Goal: Answer question/provide support

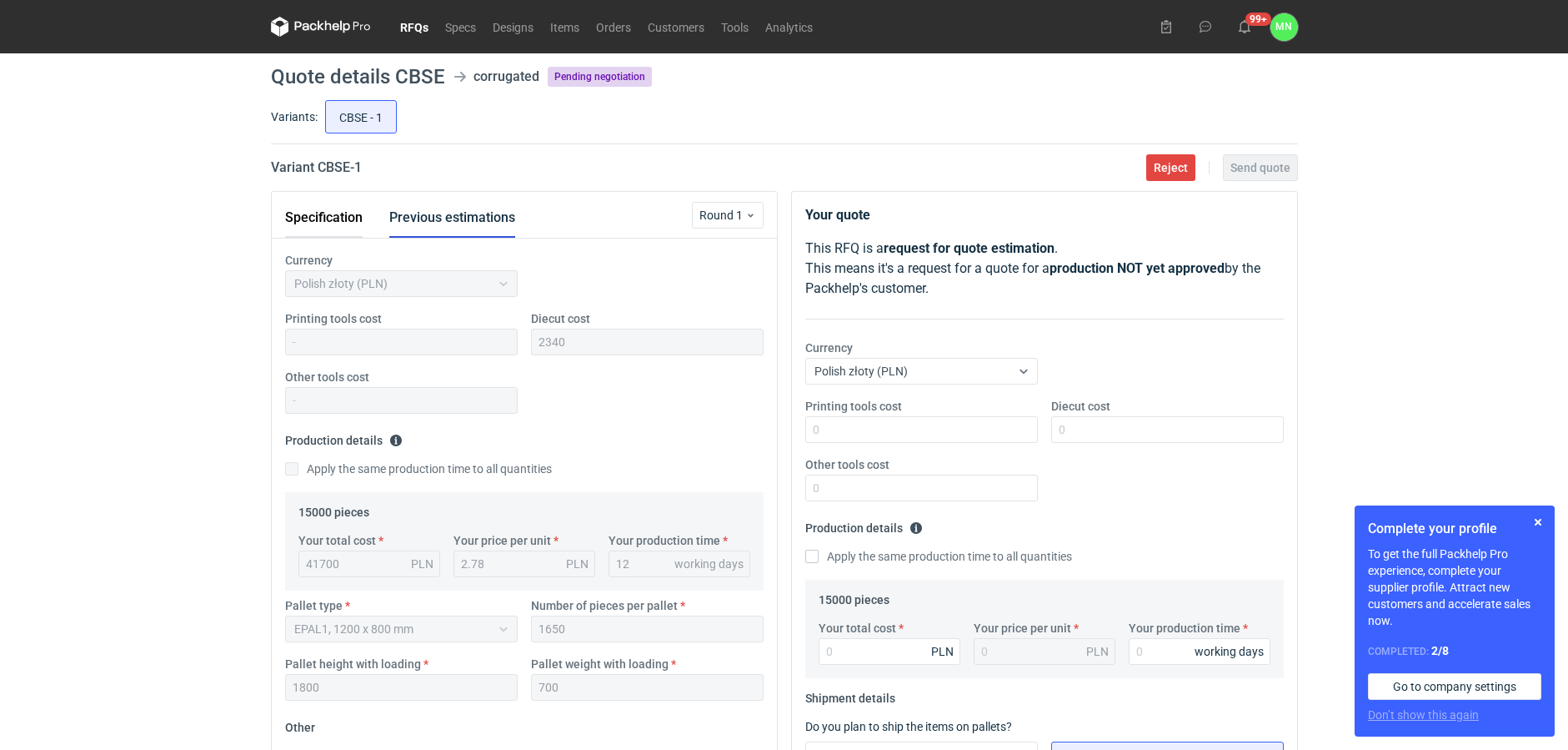
click at [299, 213] on button "Specification" at bounding box center [323, 218] width 78 height 40
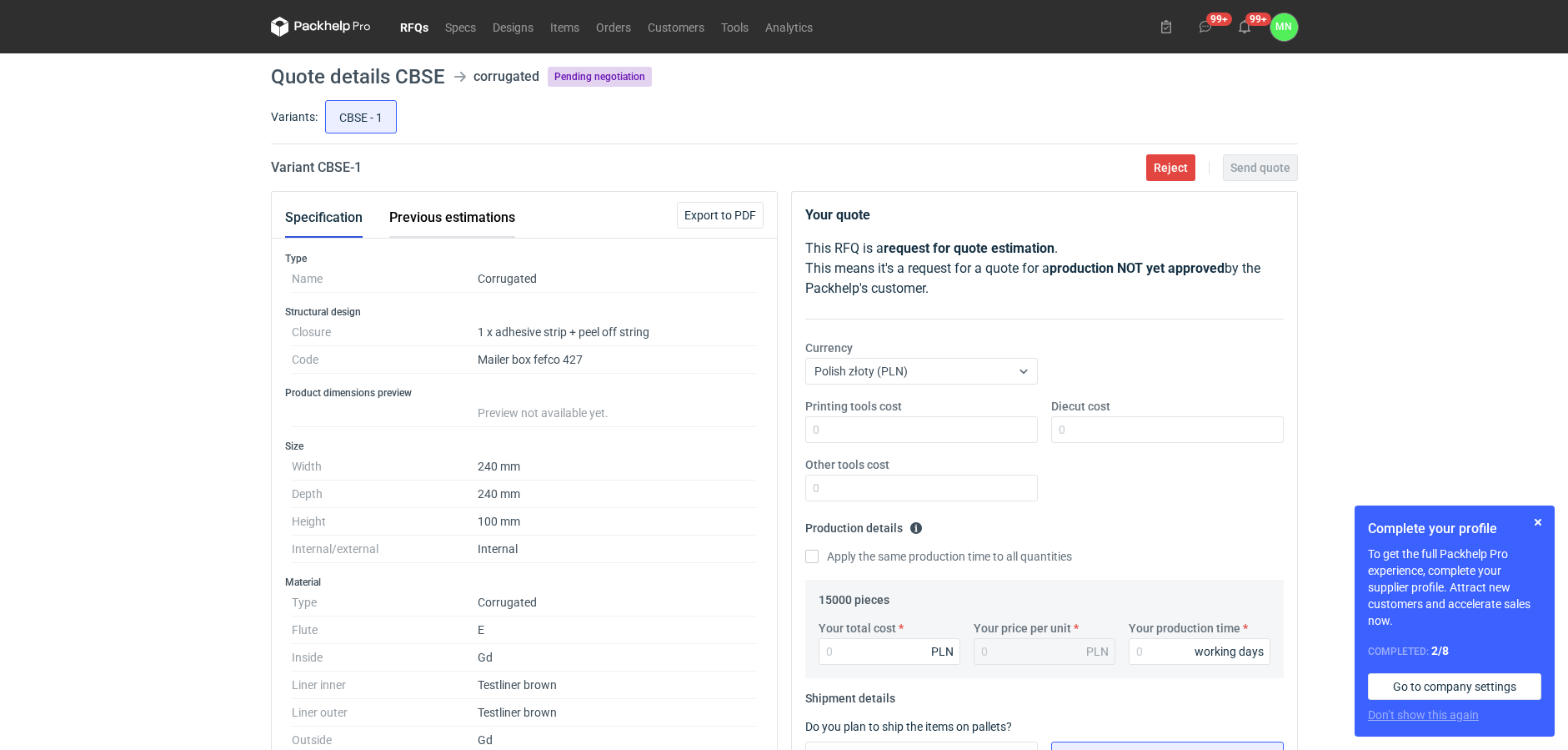
click at [392, 221] on button "Previous estimations" at bounding box center [452, 218] width 126 height 40
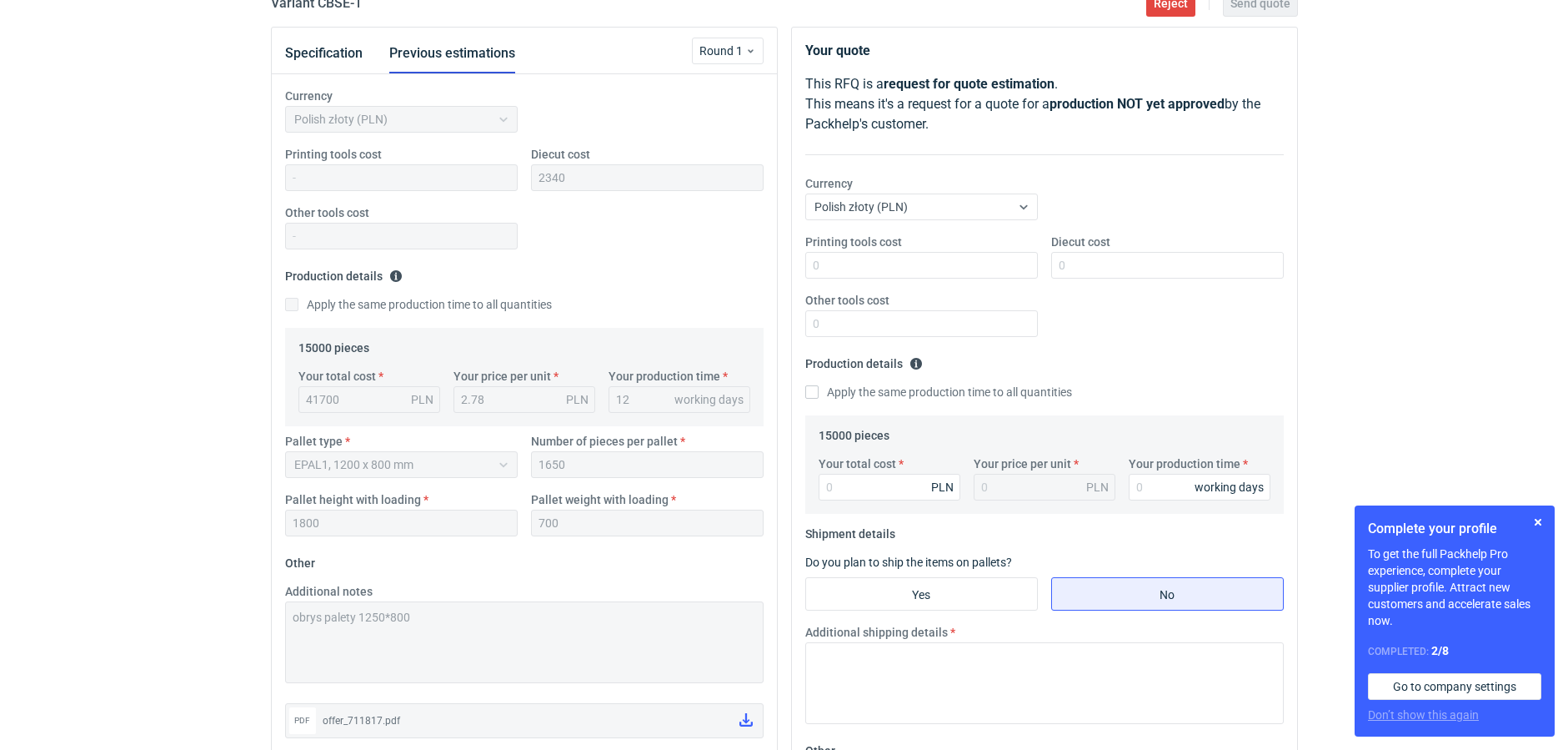
scroll to position [581, 0]
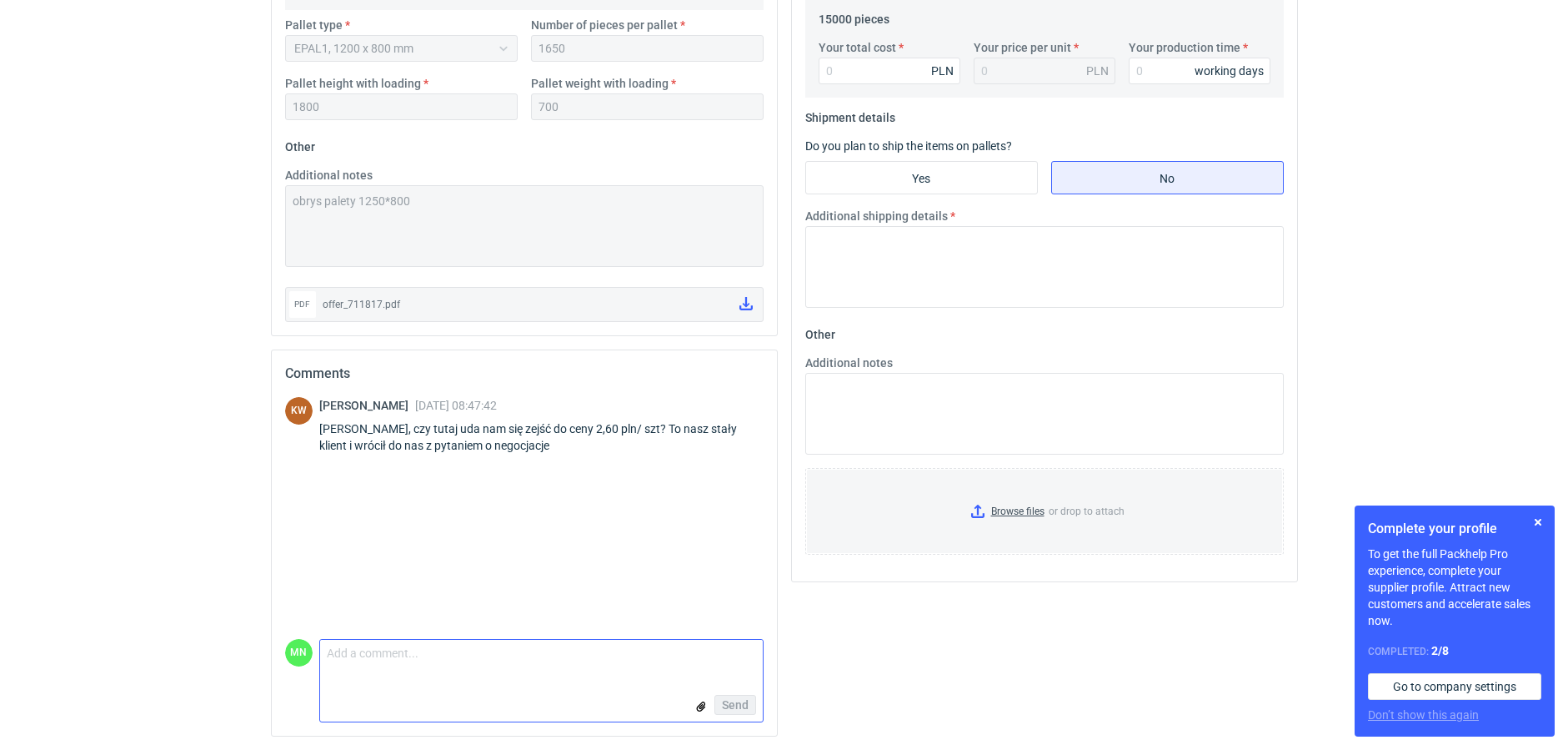
click at [472, 658] on textarea "Comment message" at bounding box center [541, 658] width 443 height 35
type textarea "Pani Klaudio, proszę dać mi chwilę sprawdzę"
click at [746, 705] on span "Send" at bounding box center [735, 705] width 27 height 11
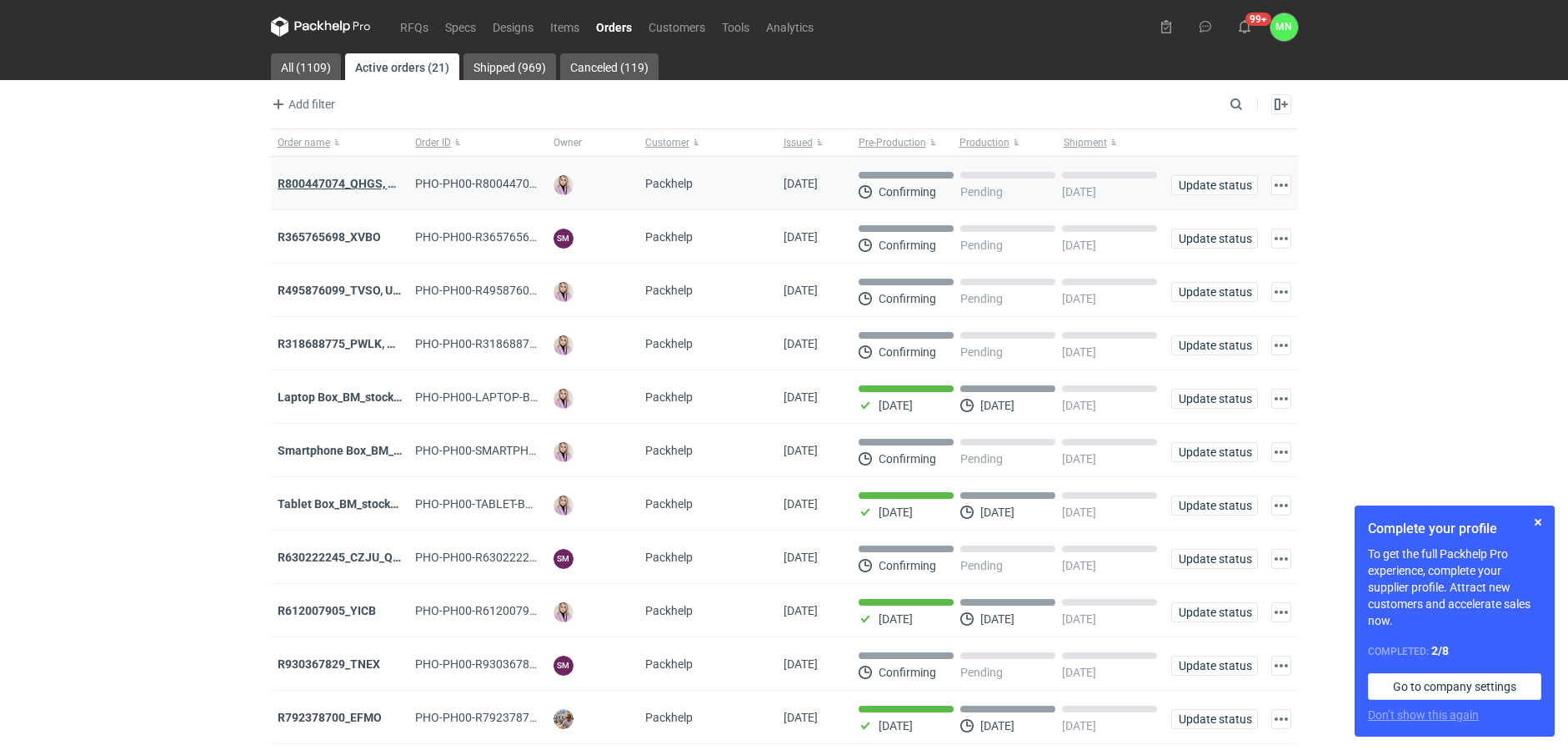
click at [367, 187] on strong "R800447074_QHGS, NYZC, DXPA, QBLZ" at bounding box center [383, 183] width 210 height 13
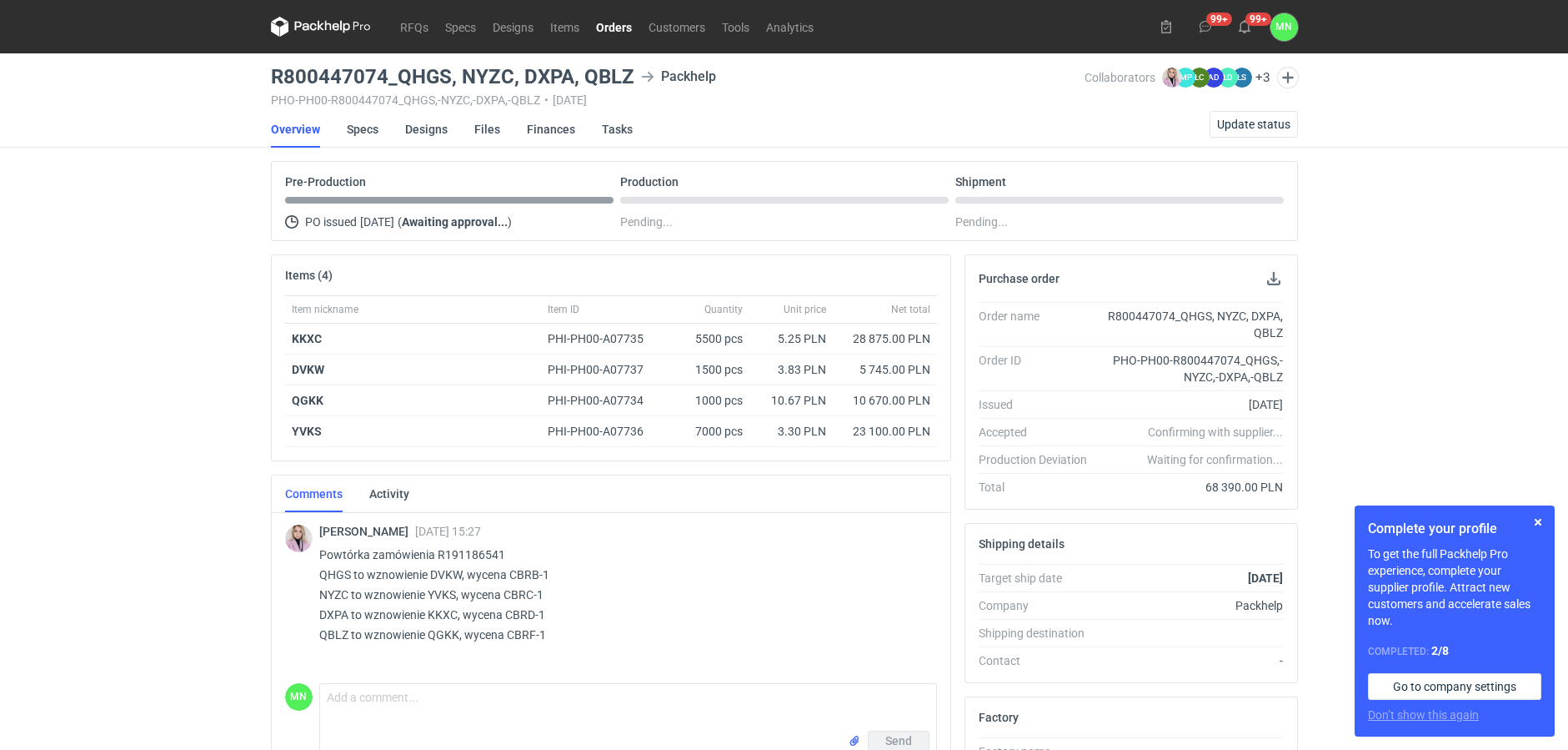
click at [604, 31] on link "Orders" at bounding box center [614, 26] width 52 height 20
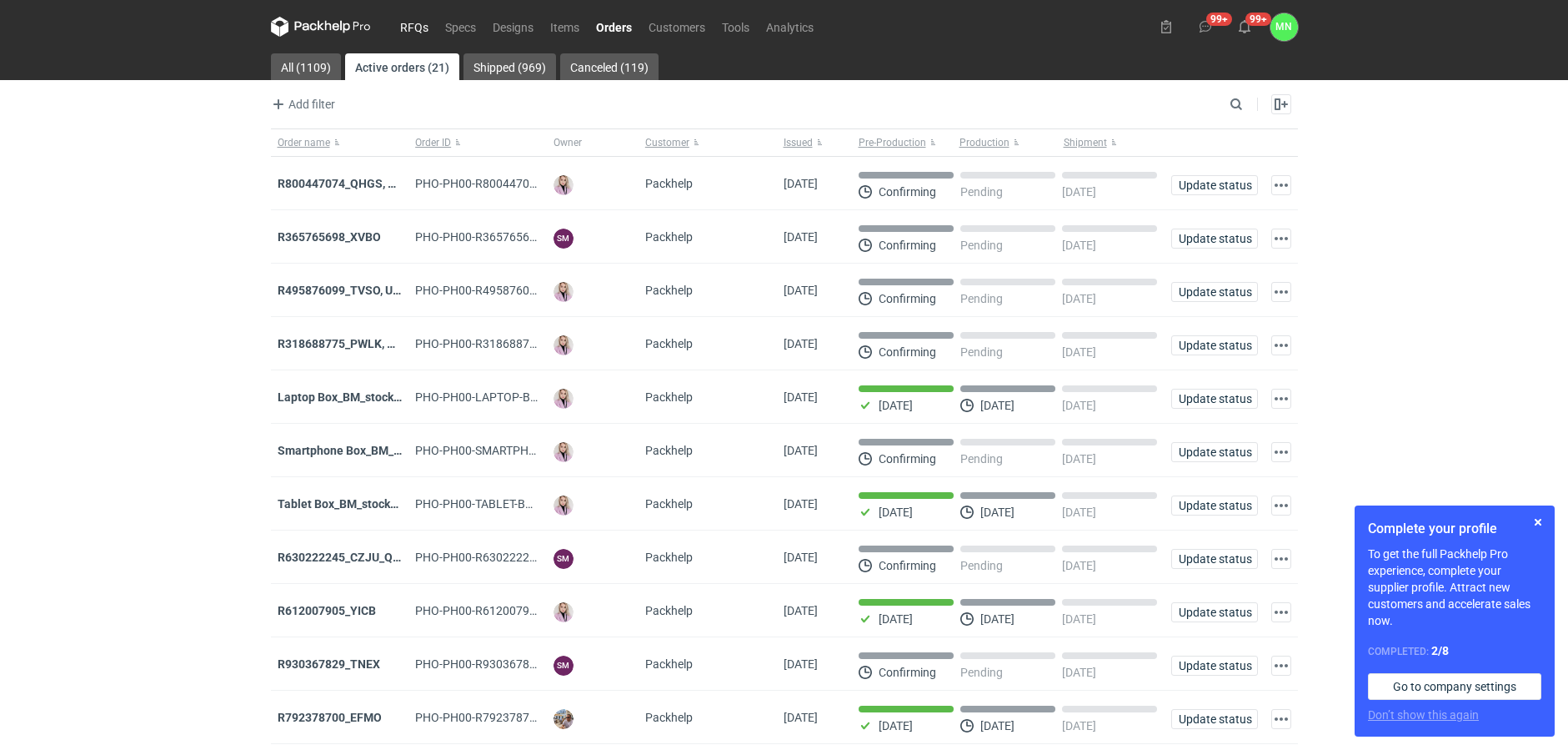
click at [405, 23] on link "RFQs" at bounding box center [415, 26] width 45 height 20
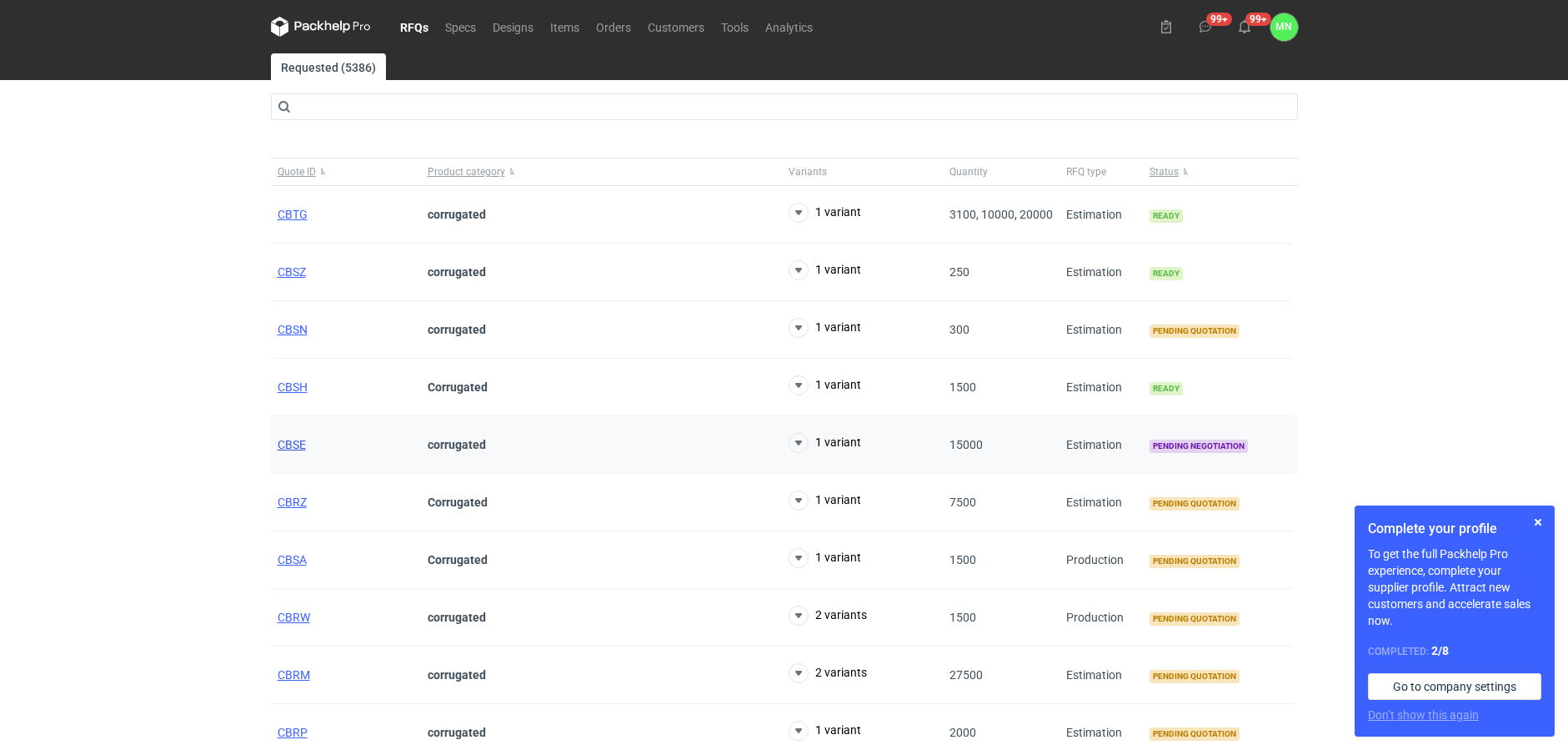
click at [298, 443] on span "CBSE" at bounding box center [292, 444] width 29 height 13
